Goal: Information Seeking & Learning: Learn about a topic

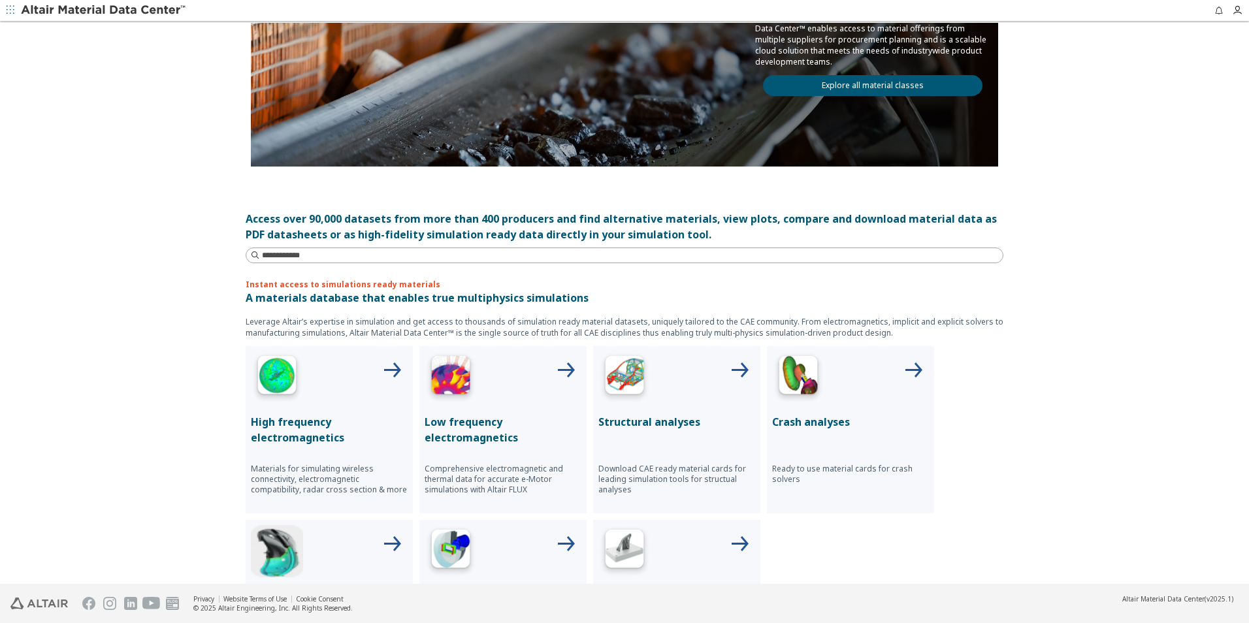
scroll to position [261, 0]
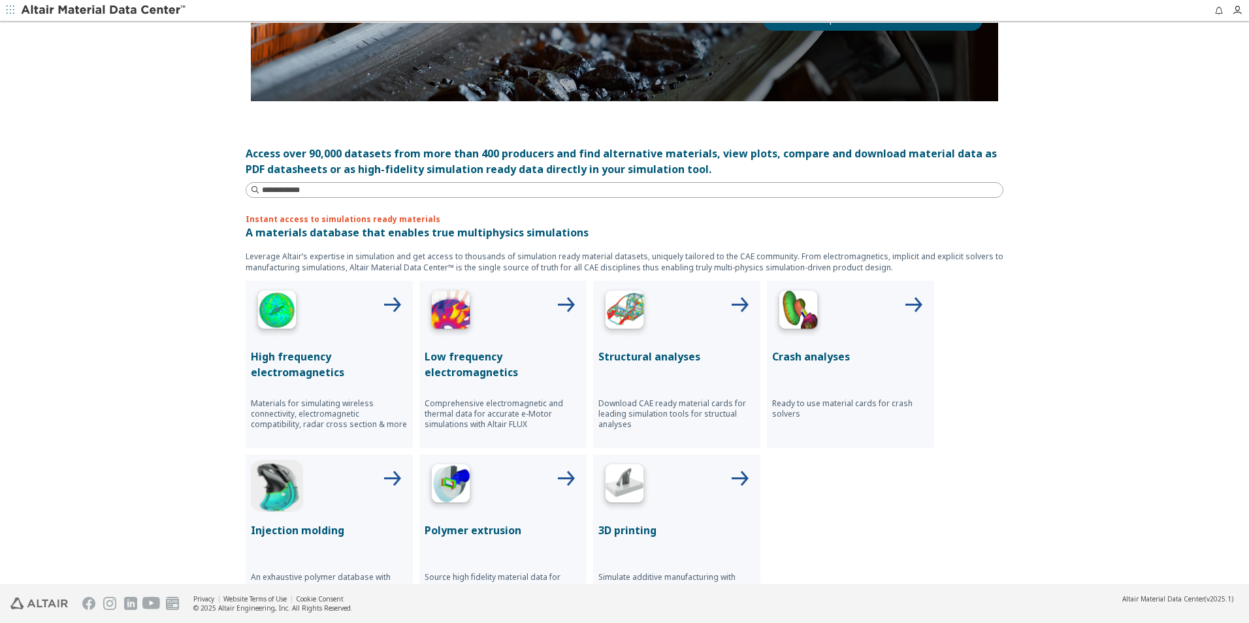
click at [699, 307] on div at bounding box center [676, 312] width 157 height 52
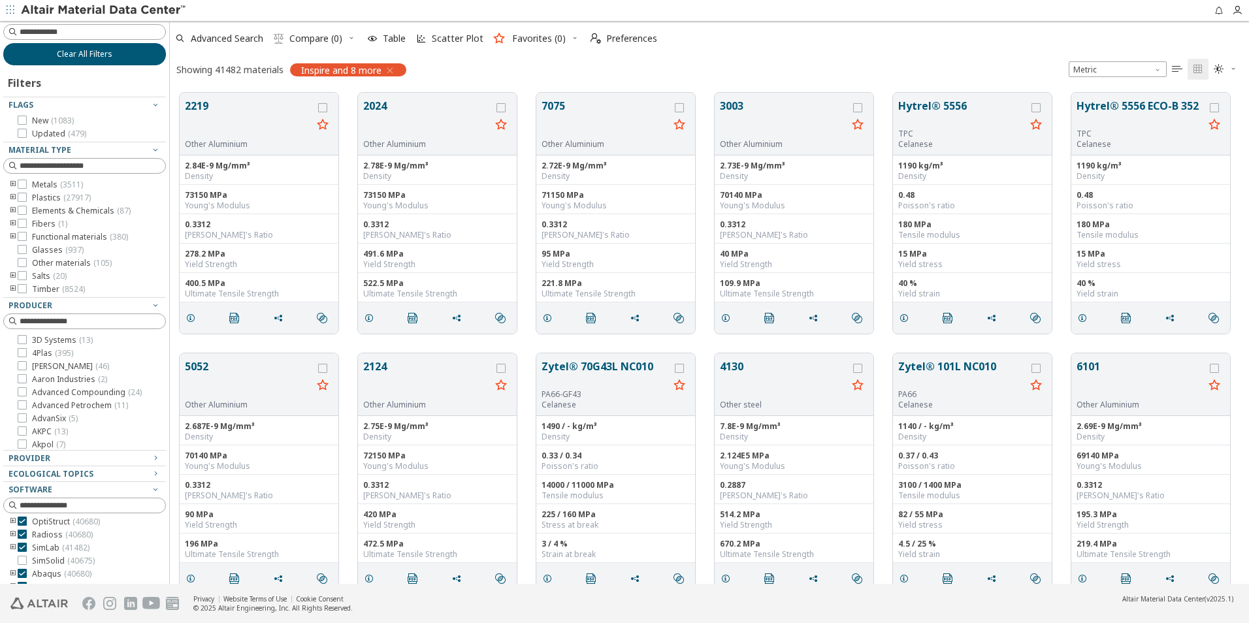
click at [114, 65] on button "Clear All Filters" at bounding box center [84, 54] width 163 height 22
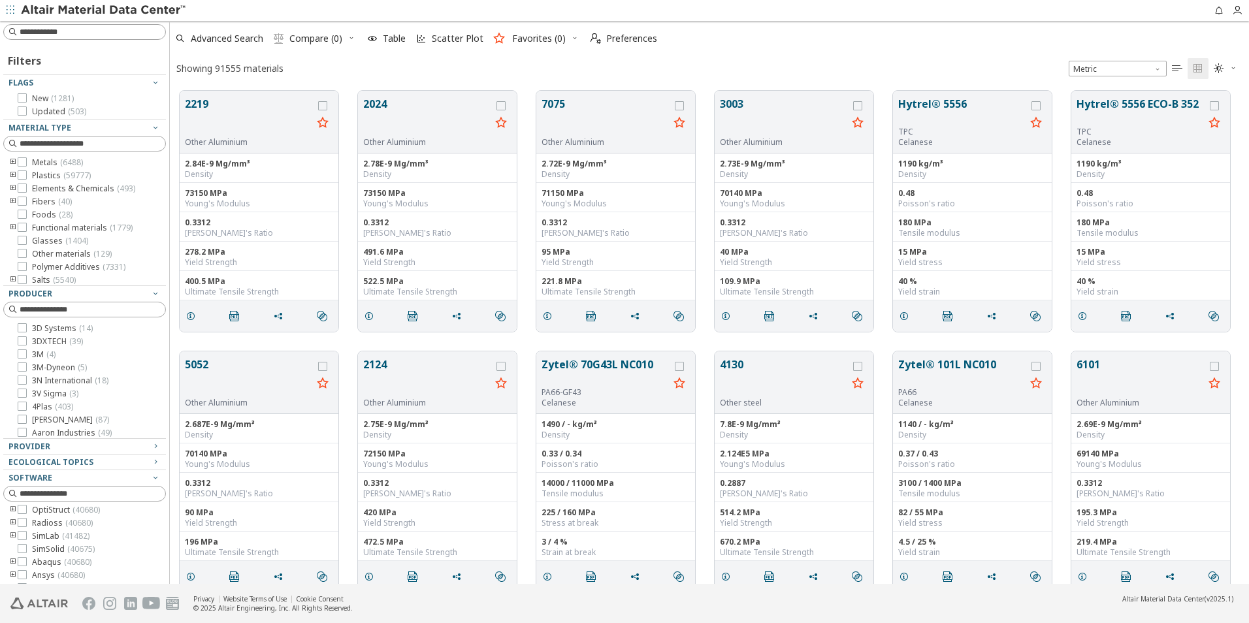
scroll to position [493, 1069]
click at [60, 28] on input at bounding box center [86, 32] width 160 height 14
type input "********"
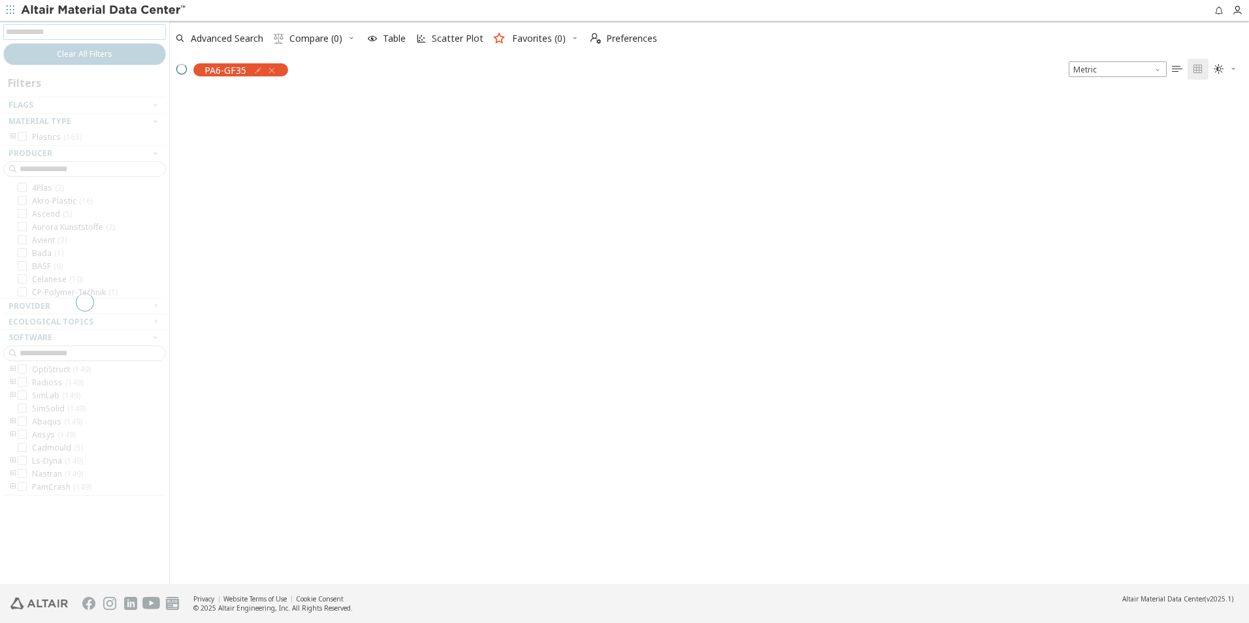
scroll to position [55, 0]
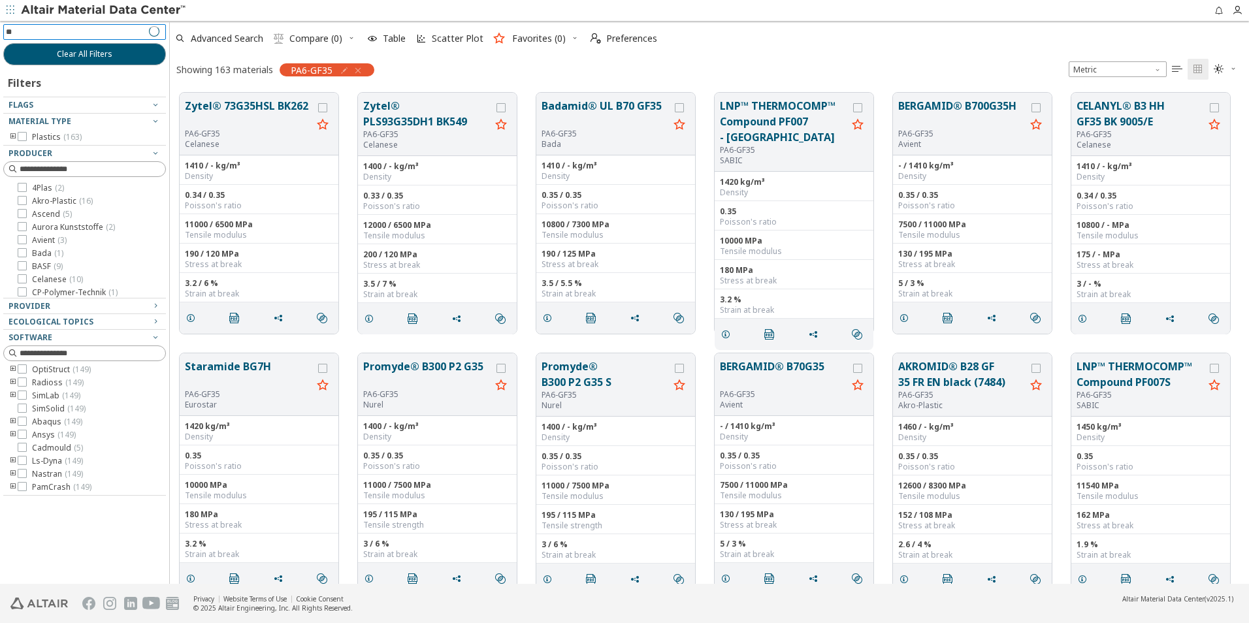
type input "*"
type input "******"
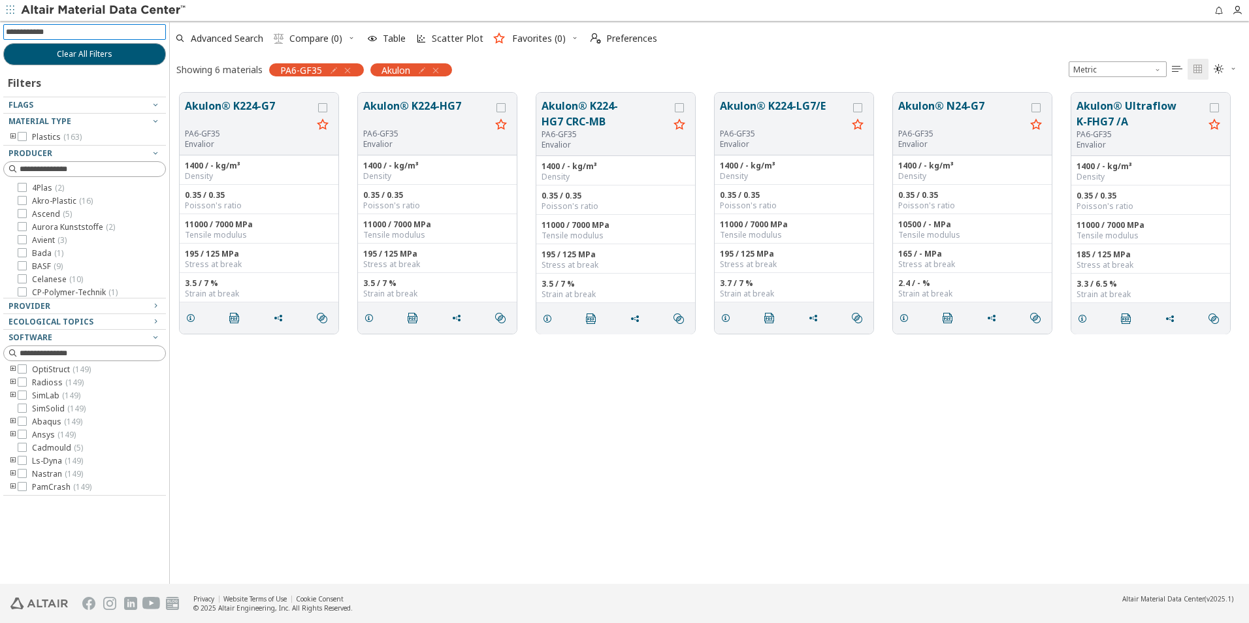
scroll to position [42, 0]
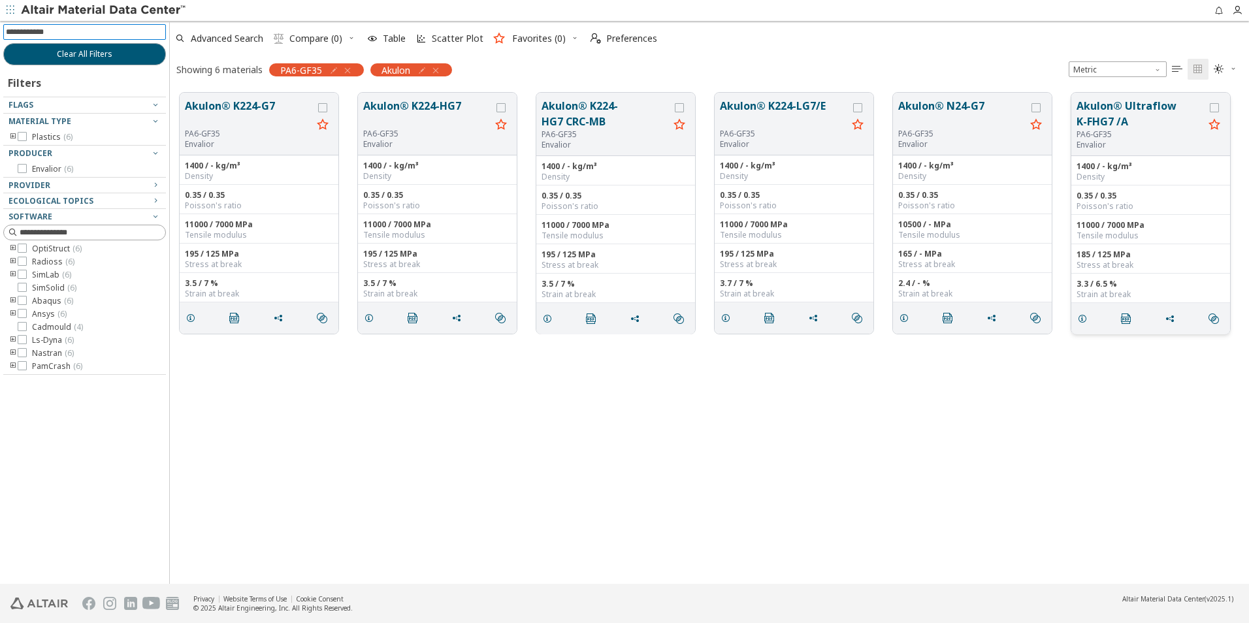
click at [1126, 108] on button "Akulon® Ultraflow K-FHG7 /A" at bounding box center [1139, 113] width 127 height 31
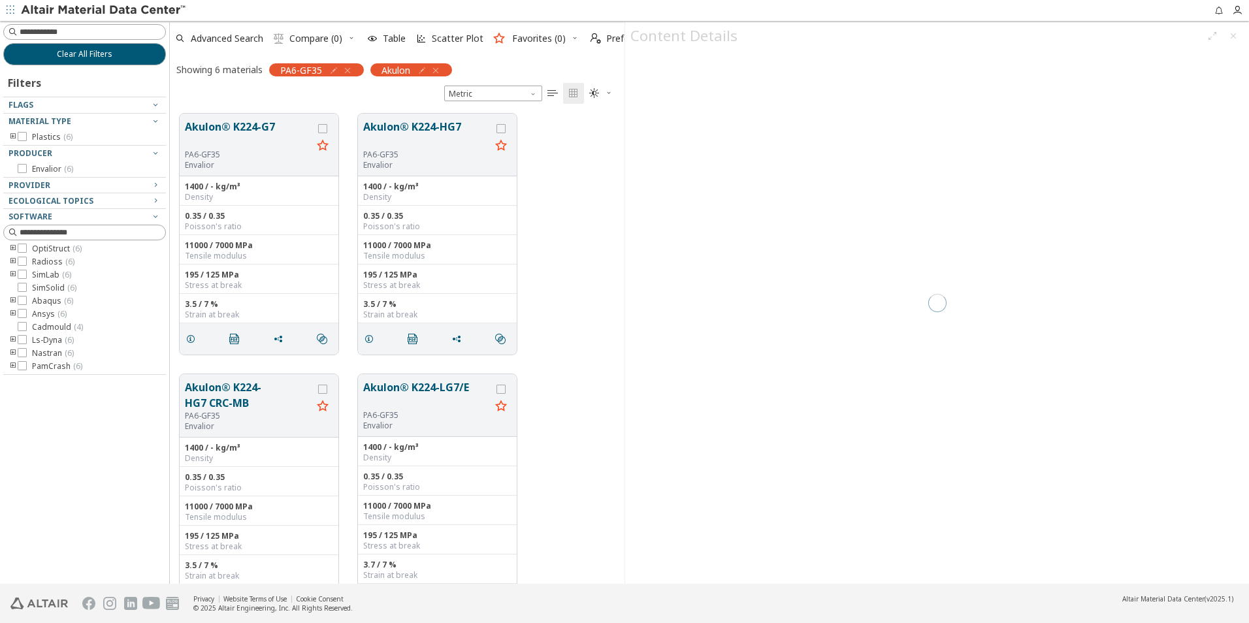
scroll to position [470, 445]
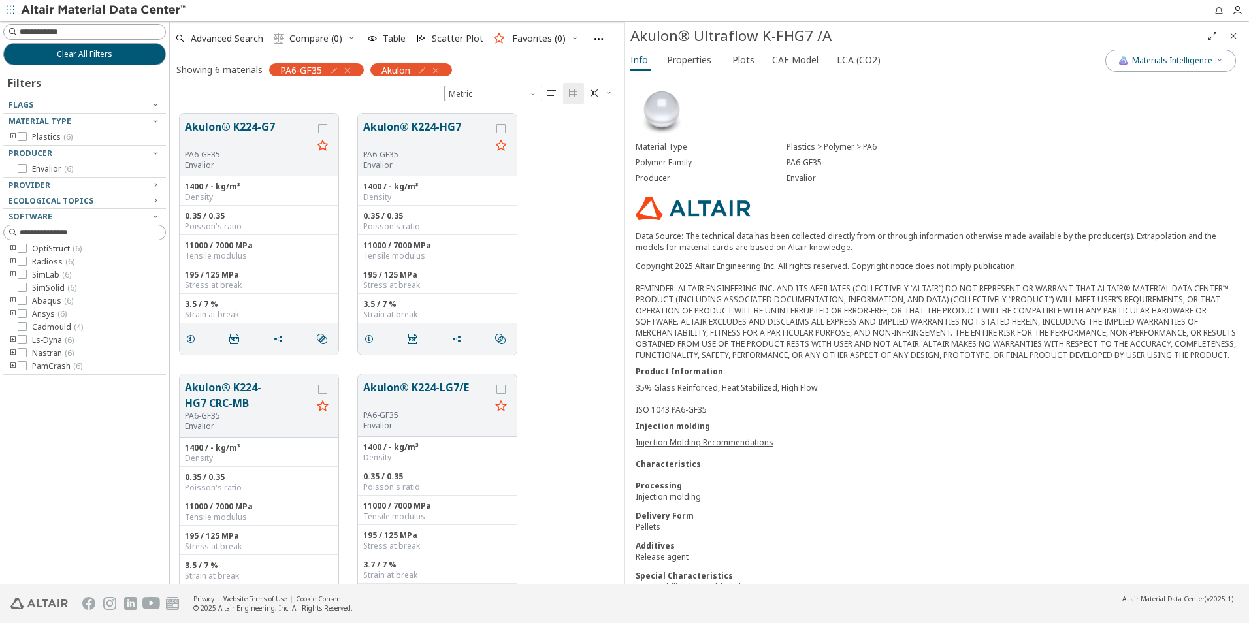
scroll to position [302, 0]
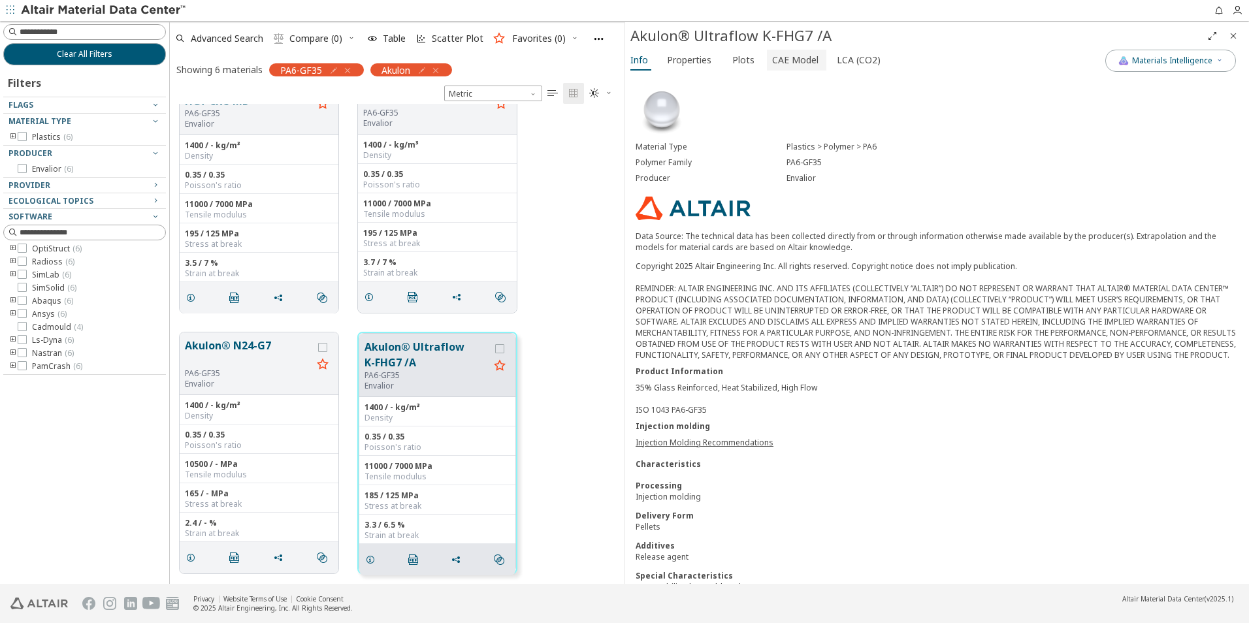
click at [780, 65] on span "CAE Model" at bounding box center [795, 60] width 46 height 21
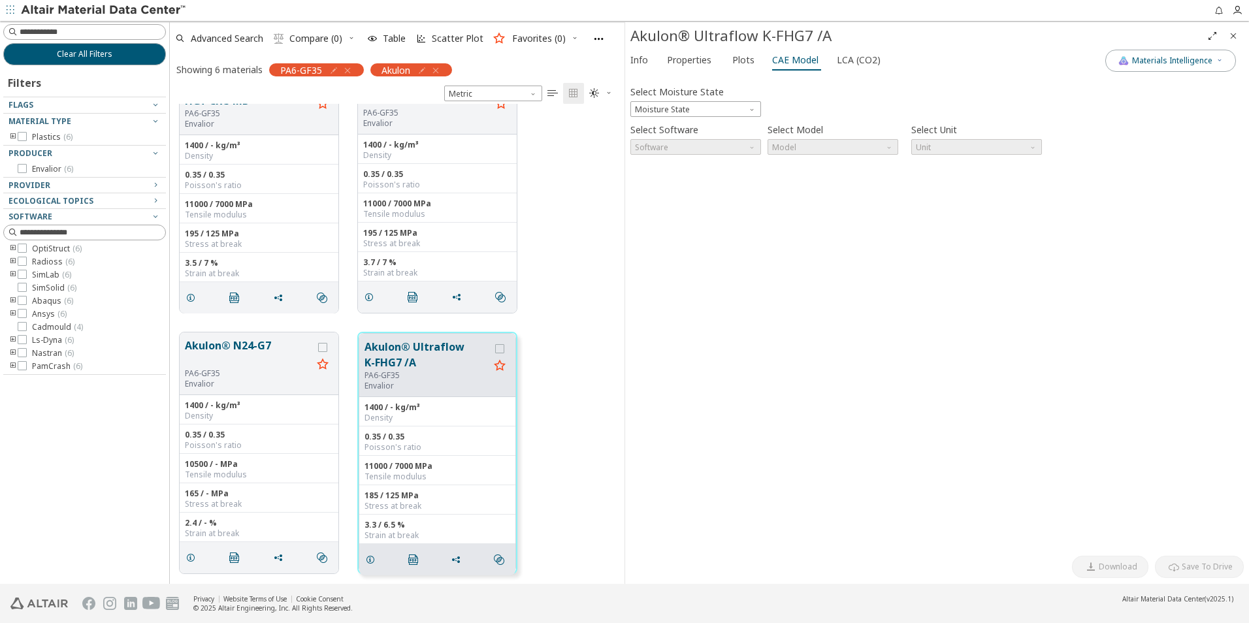
click at [741, 98] on div "Select Moisture State Moisture State" at bounding box center [695, 99] width 131 height 35
click at [747, 104] on span "Moisture State" at bounding box center [695, 109] width 131 height 16
click at [771, 240] on div "Select Moisture State Moisture State Select Software Software Select Model Mode…" at bounding box center [936, 314] width 613 height 470
click at [741, 60] on span "Plots" at bounding box center [743, 60] width 22 height 21
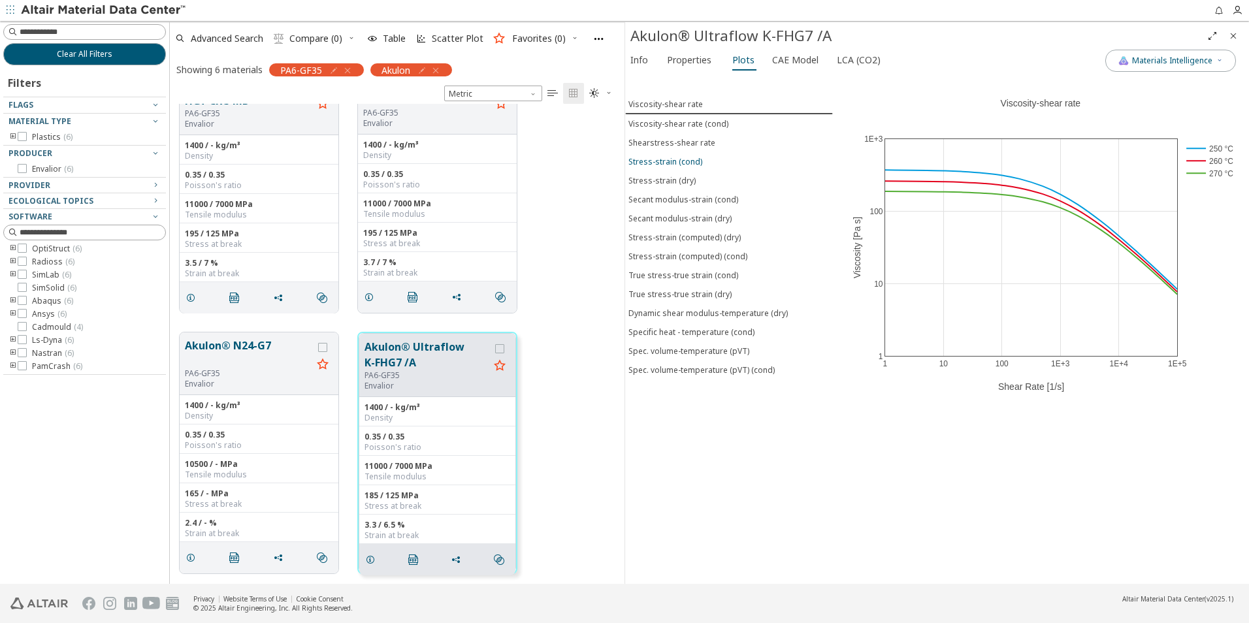
click at [690, 165] on div "Stress-strain (cond)" at bounding box center [665, 161] width 74 height 11
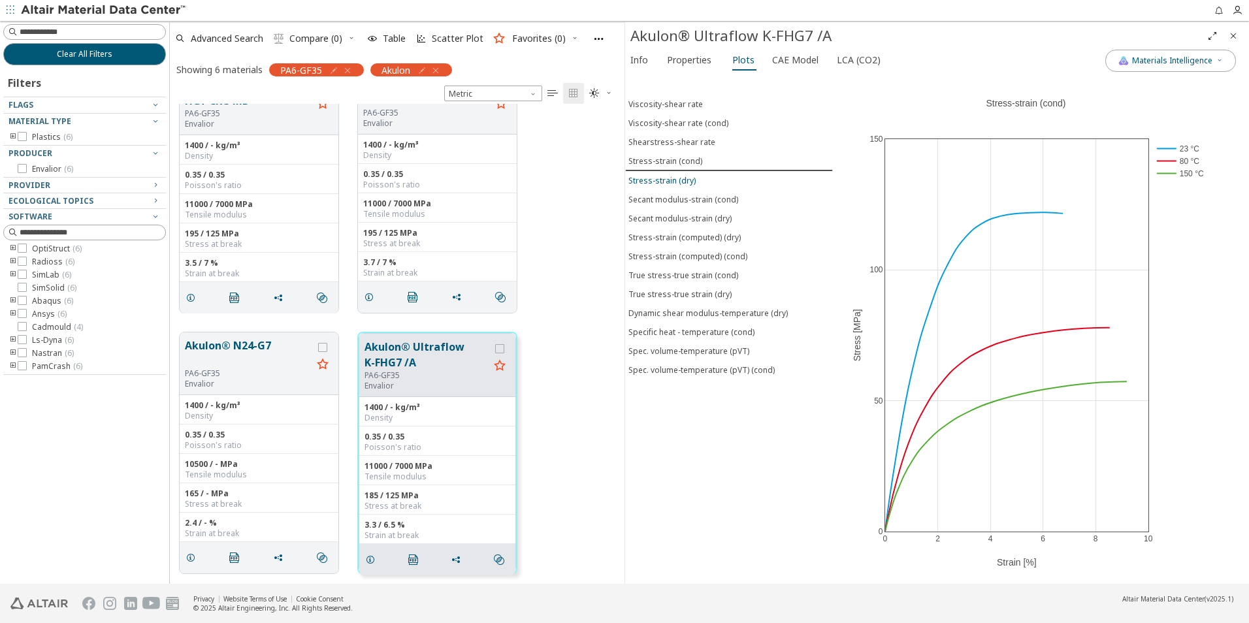
click at [683, 180] on div "Stress-strain (dry)" at bounding box center [661, 180] width 67 height 11
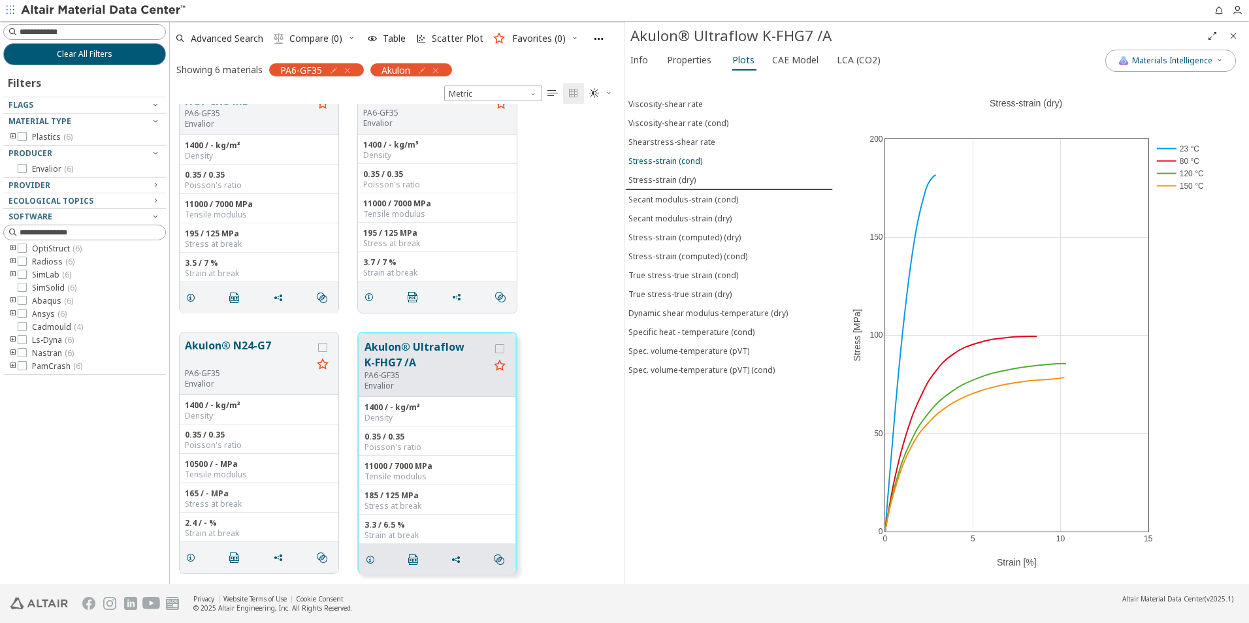
click at [692, 163] on div "Stress-strain (cond)" at bounding box center [665, 160] width 74 height 11
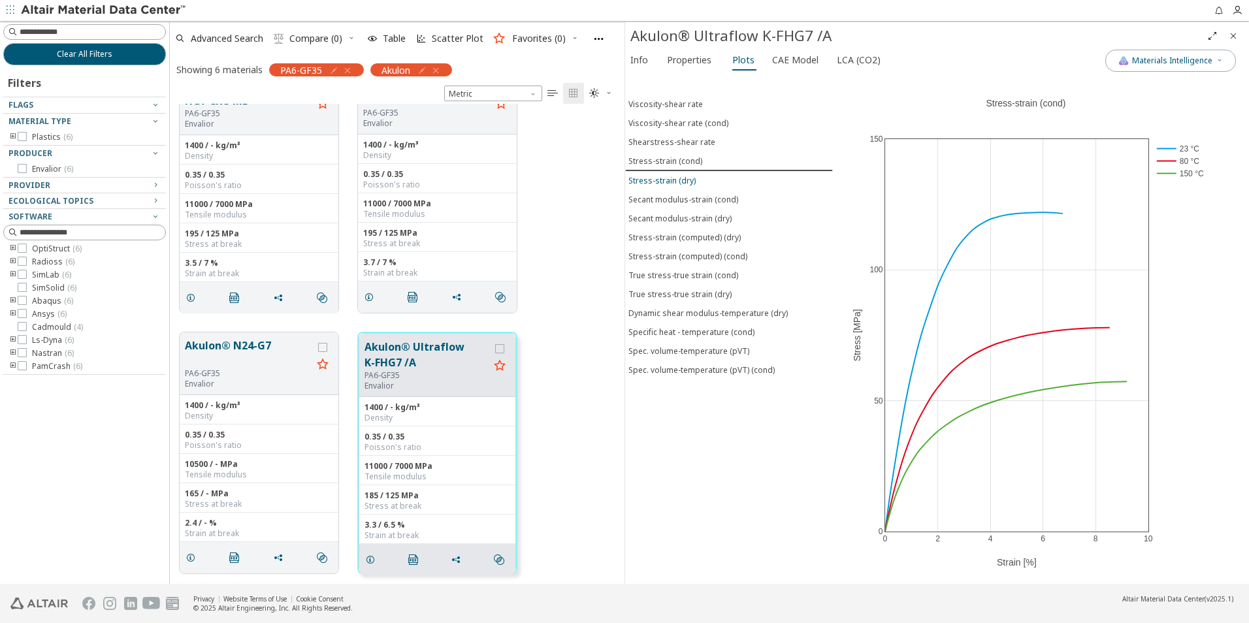
click at [681, 175] on div "Stress-strain (dry)" at bounding box center [661, 180] width 67 height 11
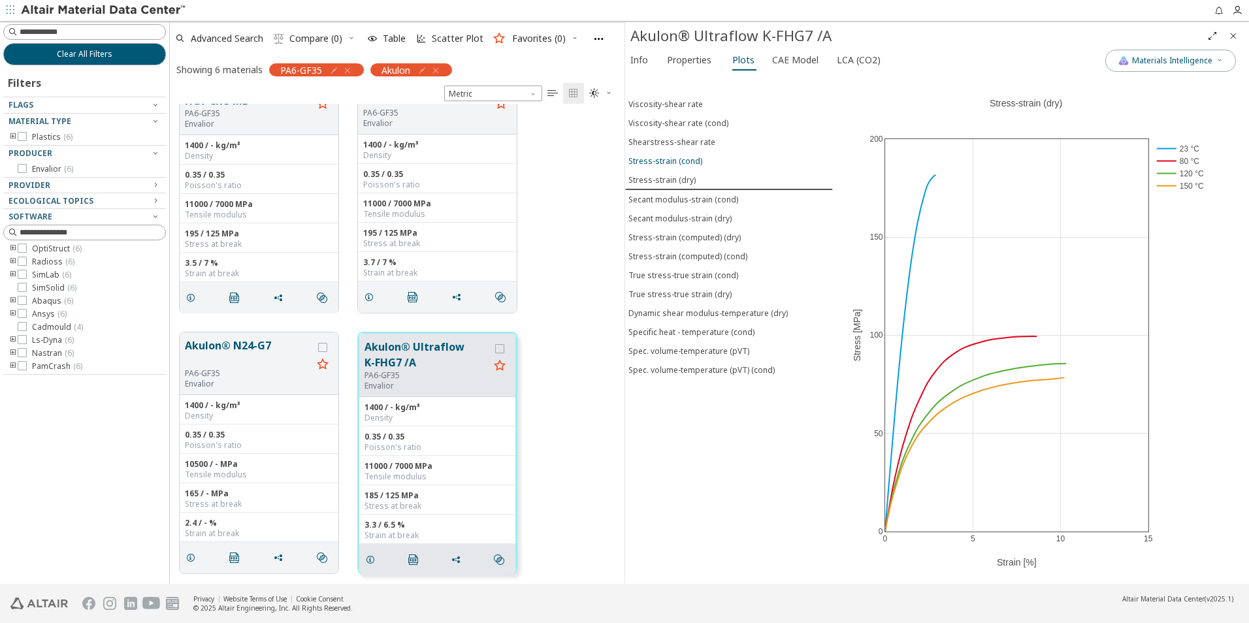
click at [688, 162] on div "Stress-strain (cond)" at bounding box center [665, 160] width 74 height 11
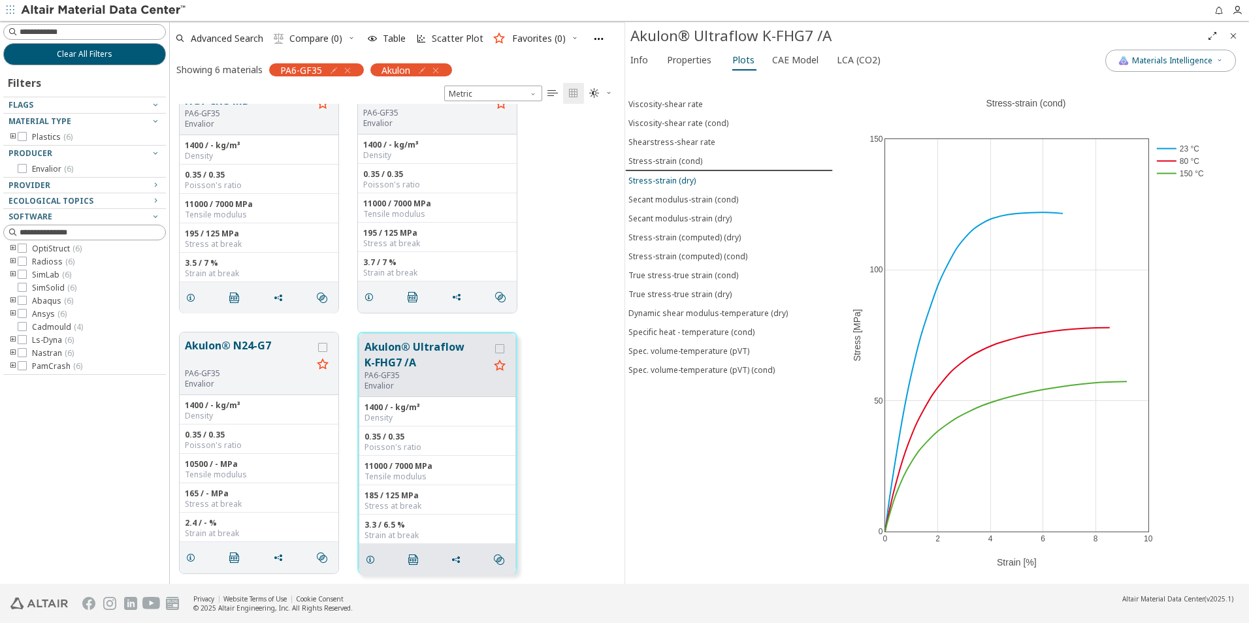
click at [689, 180] on div "Stress-strain (dry)" at bounding box center [661, 180] width 67 height 11
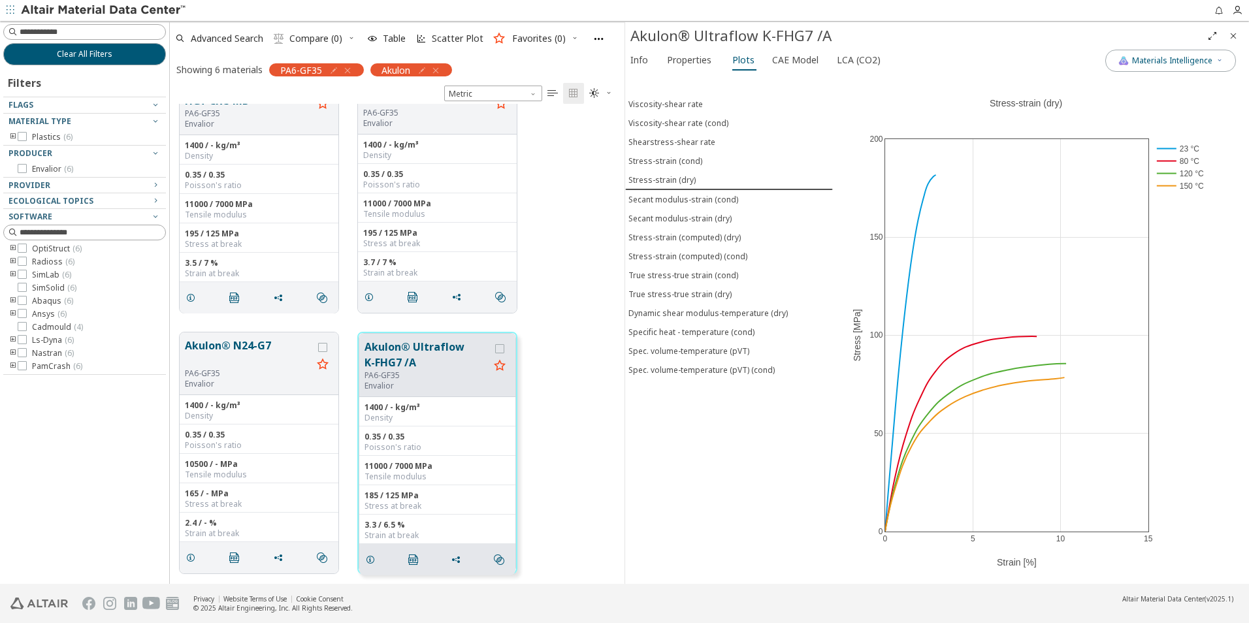
drag, startPoint x: 717, startPoint y: 42, endPoint x: 690, endPoint y: 79, distance: 45.7
click at [690, 79] on div "Viscosity-shear rate Viscosity-shear rate (cond) Shearstress-shear rate Stress-…" at bounding box center [729, 329] width 208 height 510
click at [685, 157] on div "Stress-strain (cond)" at bounding box center [665, 160] width 74 height 11
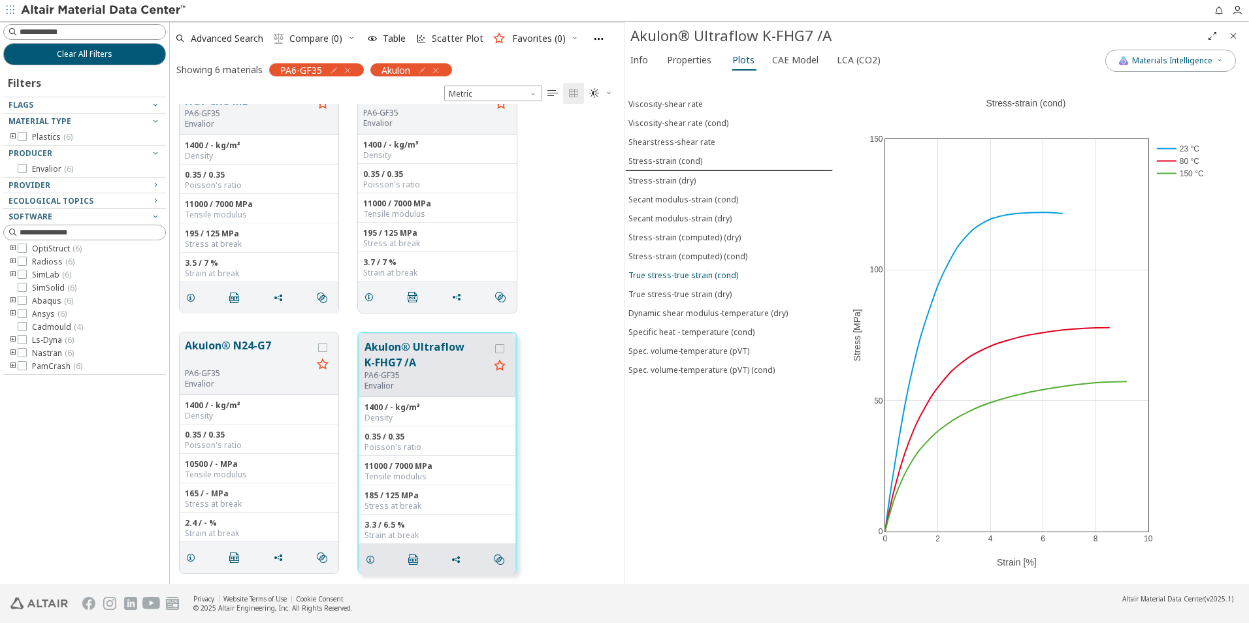
click at [706, 280] on div "True stress-true strain (cond)" at bounding box center [683, 275] width 110 height 11
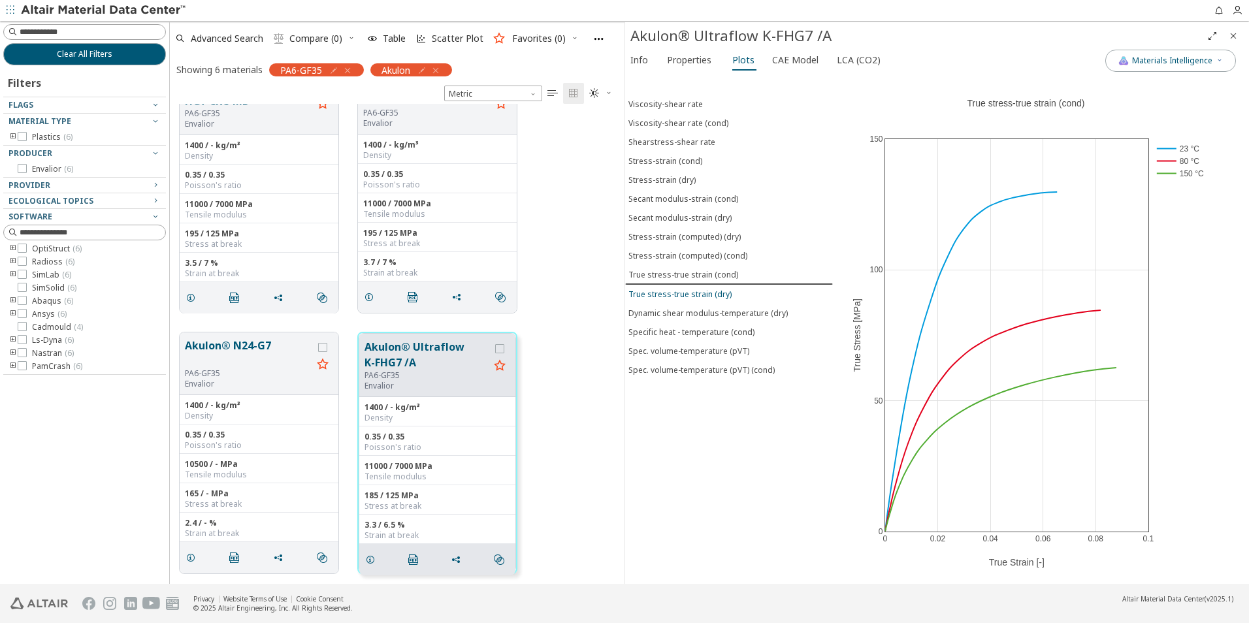
click at [704, 297] on div "True stress-true strain (dry)" at bounding box center [679, 294] width 103 height 11
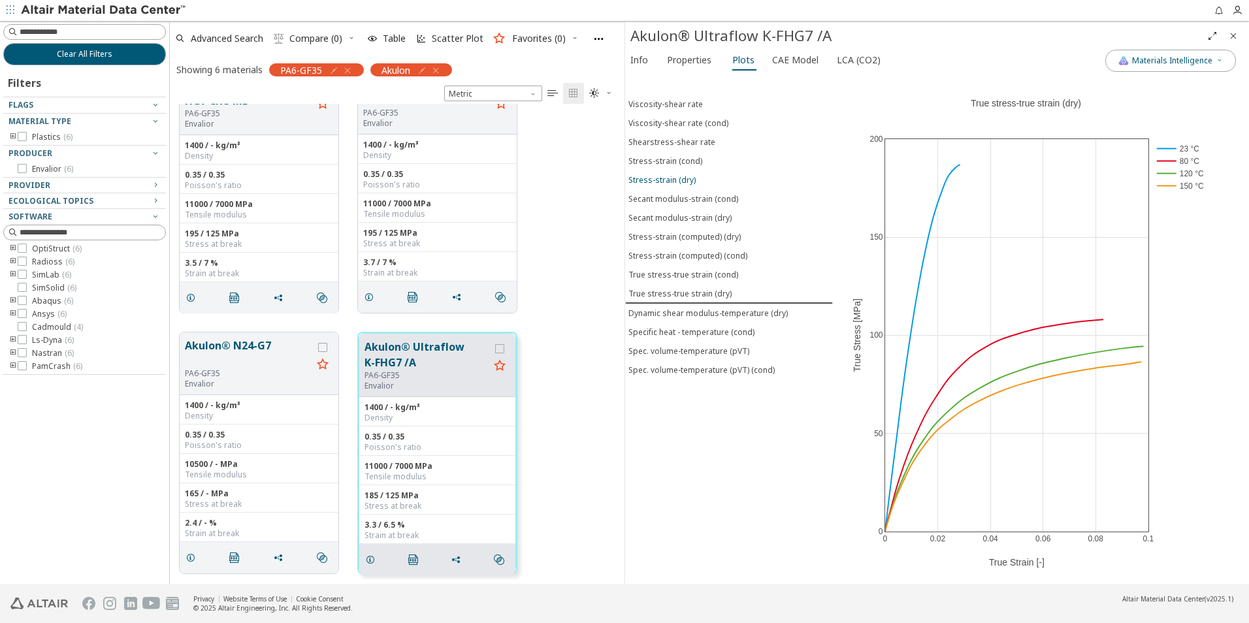
click at [673, 184] on div "Stress-strain (dry)" at bounding box center [661, 179] width 67 height 11
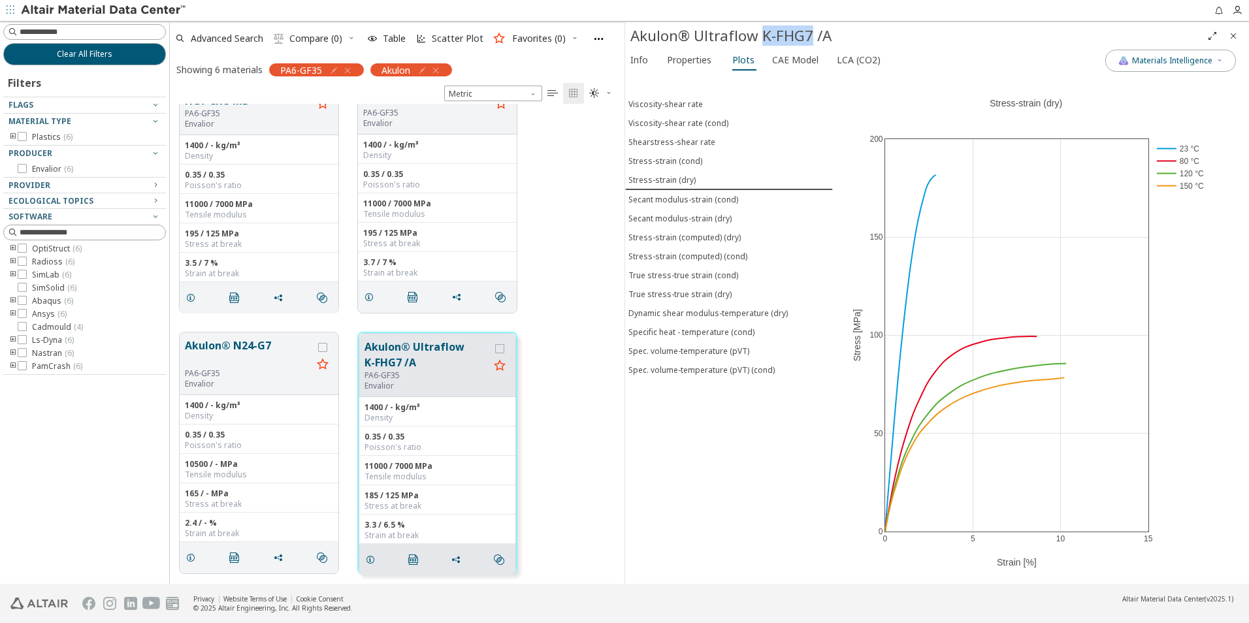
drag, startPoint x: 762, startPoint y: 34, endPoint x: 813, endPoint y: 40, distance: 50.6
click at [813, 40] on div "Akulon® Ultraflow K-FHG7 /A" at bounding box center [916, 35] width 572 height 21
drag, startPoint x: 813, startPoint y: 40, endPoint x: 773, endPoint y: 37, distance: 40.0
copy div "K-FHG7"
click at [1184, 82] on icon at bounding box center [1184, 81] width 10 height 10
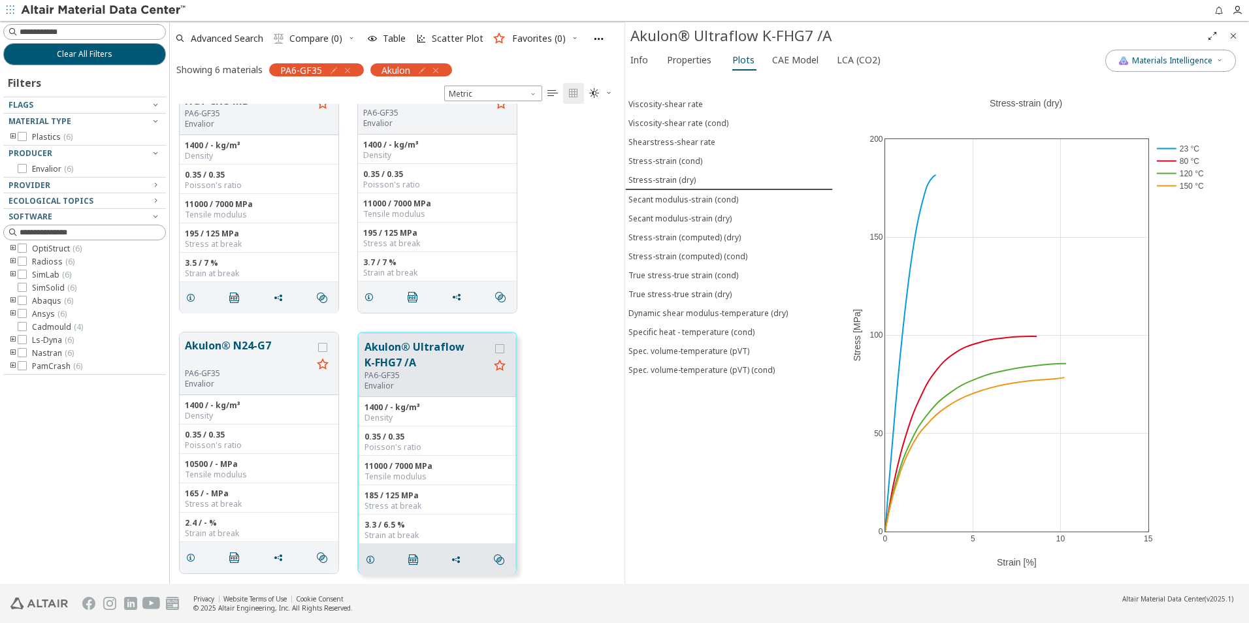
click at [898, 66] on div "Info Properties Plots CAE Model LCA (CO2)" at bounding box center [865, 62] width 480 height 24
drag, startPoint x: 669, startPoint y: 58, endPoint x: 654, endPoint y: 58, distance: 15.7
click at [669, 58] on span "Properties" at bounding box center [689, 60] width 44 height 21
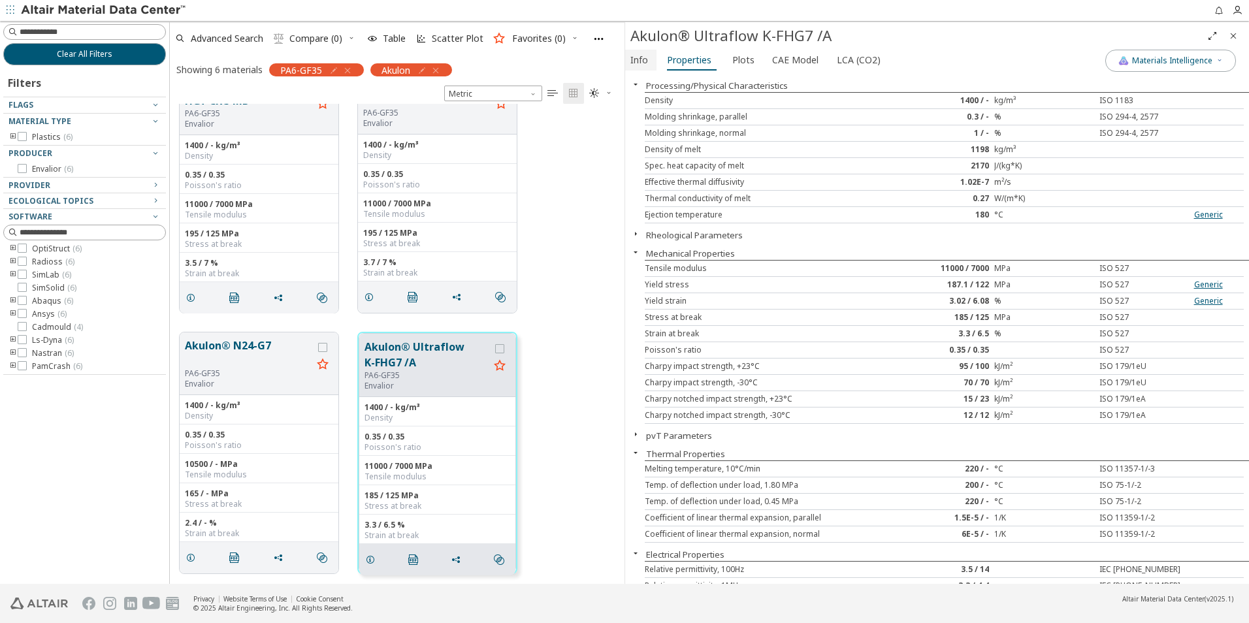
click at [641, 60] on span "Info" at bounding box center [639, 60] width 18 height 21
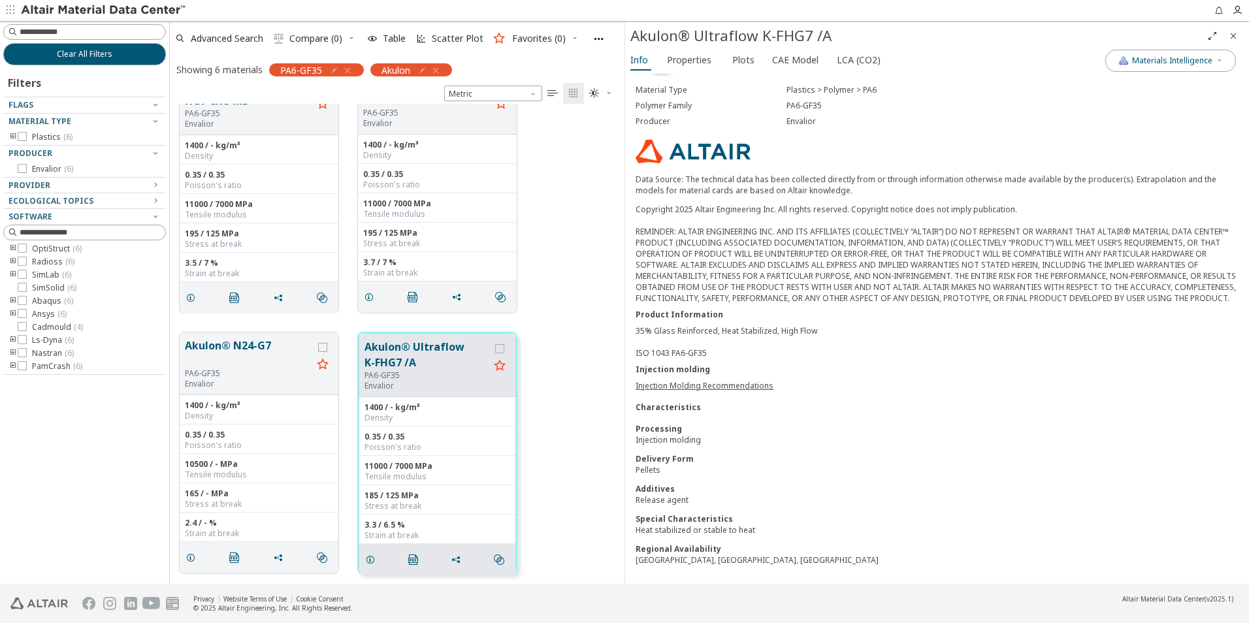
scroll to position [3, 0]
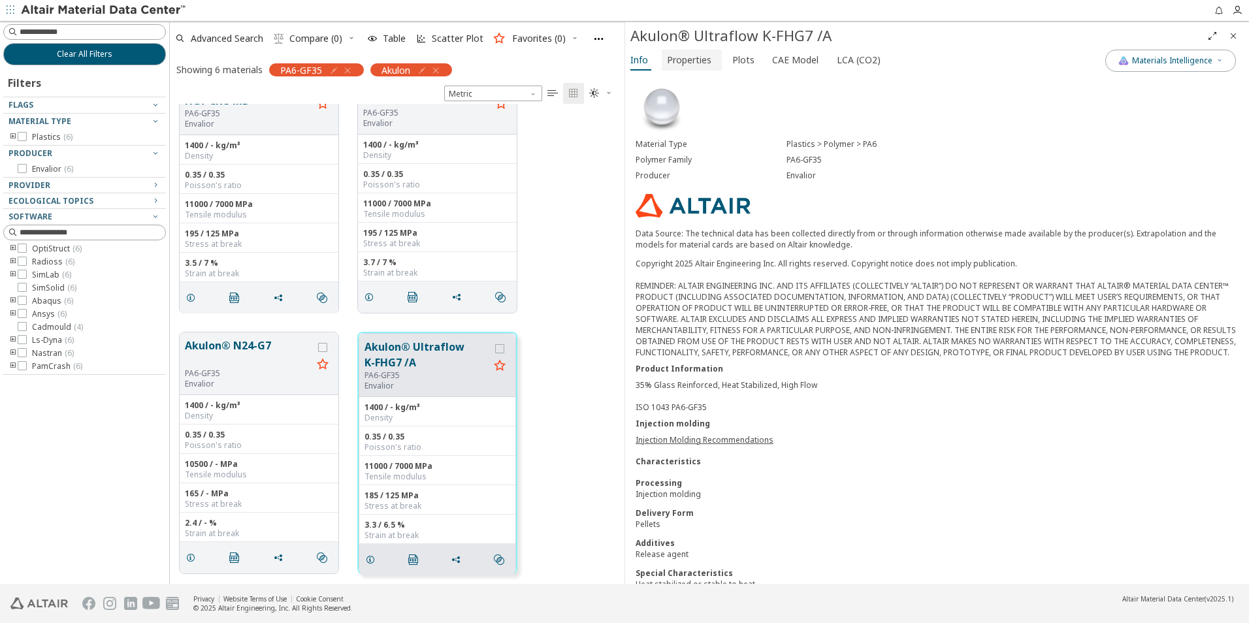
click at [690, 59] on span "Properties" at bounding box center [689, 60] width 44 height 21
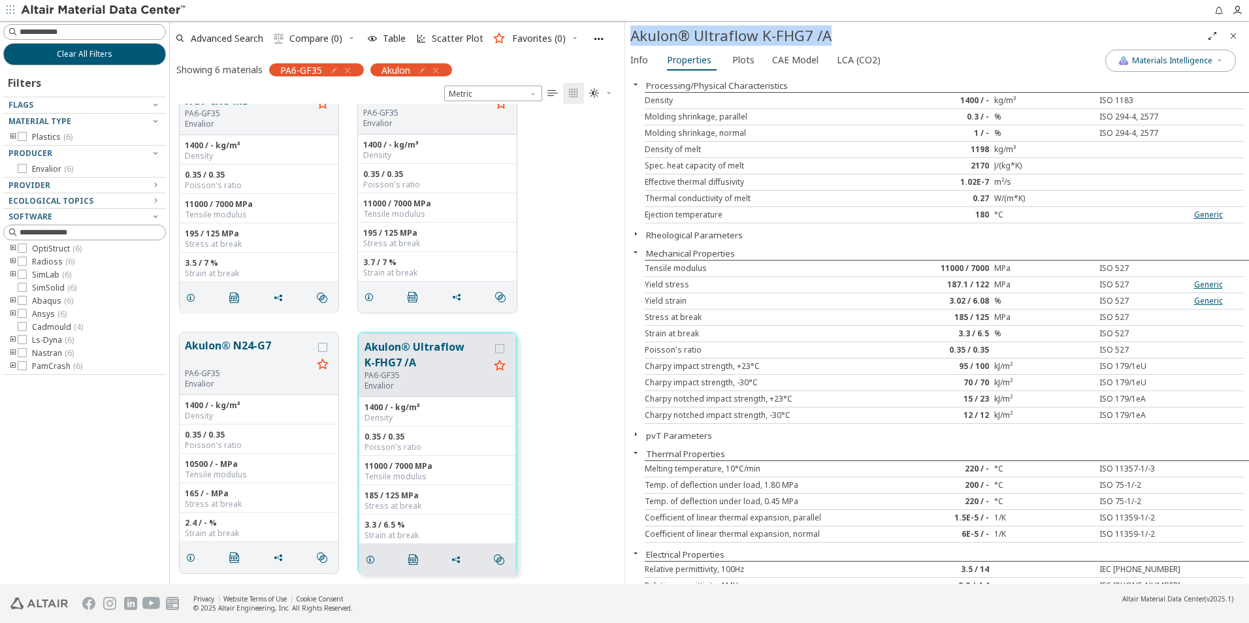
drag, startPoint x: 831, startPoint y: 33, endPoint x: 632, endPoint y: 33, distance: 199.2
click at [632, 33] on div "Akulon® Ultraflow K-FHG7 /A" at bounding box center [916, 35] width 572 height 21
copy div "Akulon® Ultraflow K-FHG7 /A"
